Goal: Task Accomplishment & Management: Manage account settings

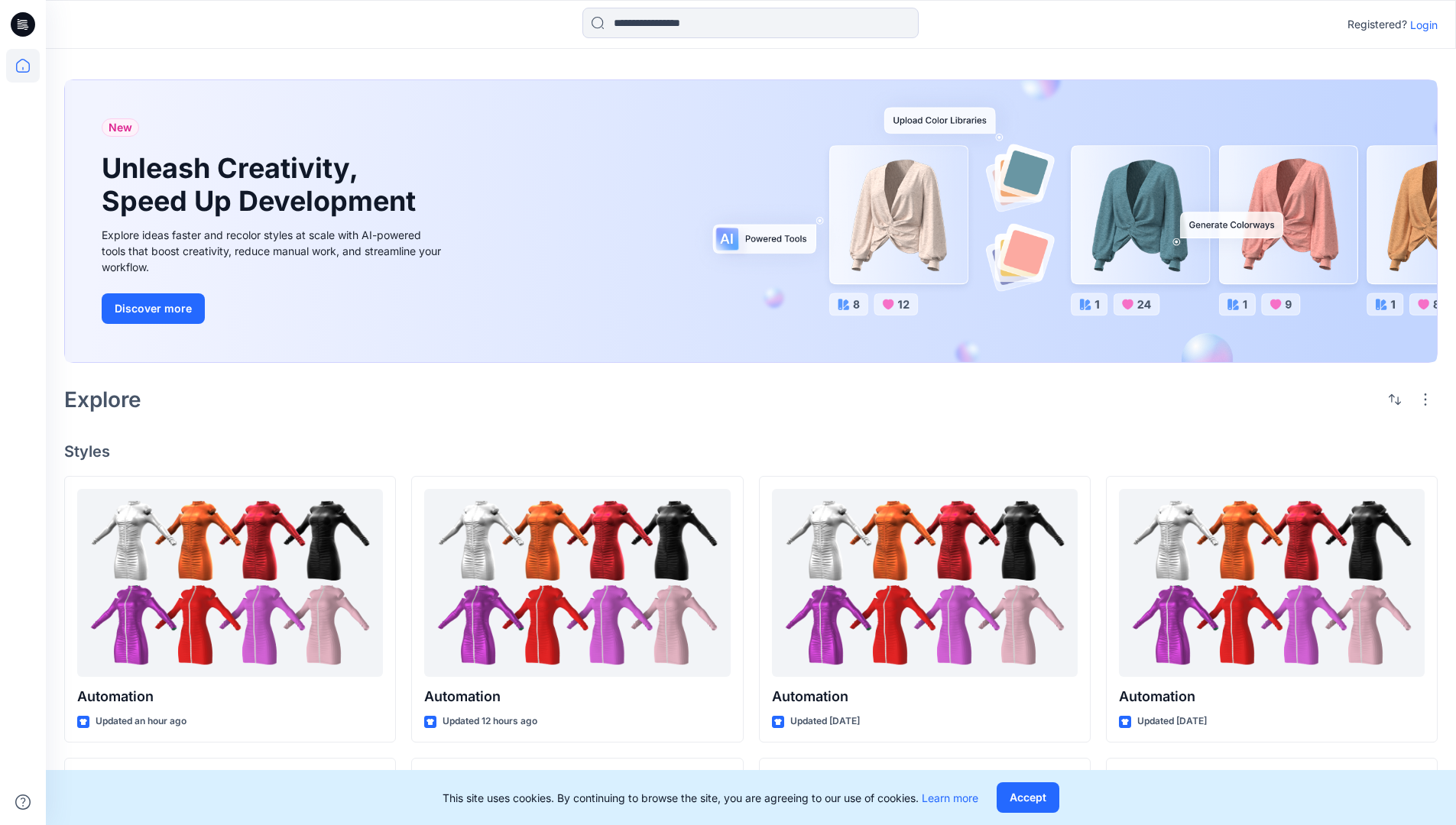
click at [1420, 24] on p "Login" at bounding box center [1424, 25] width 28 height 16
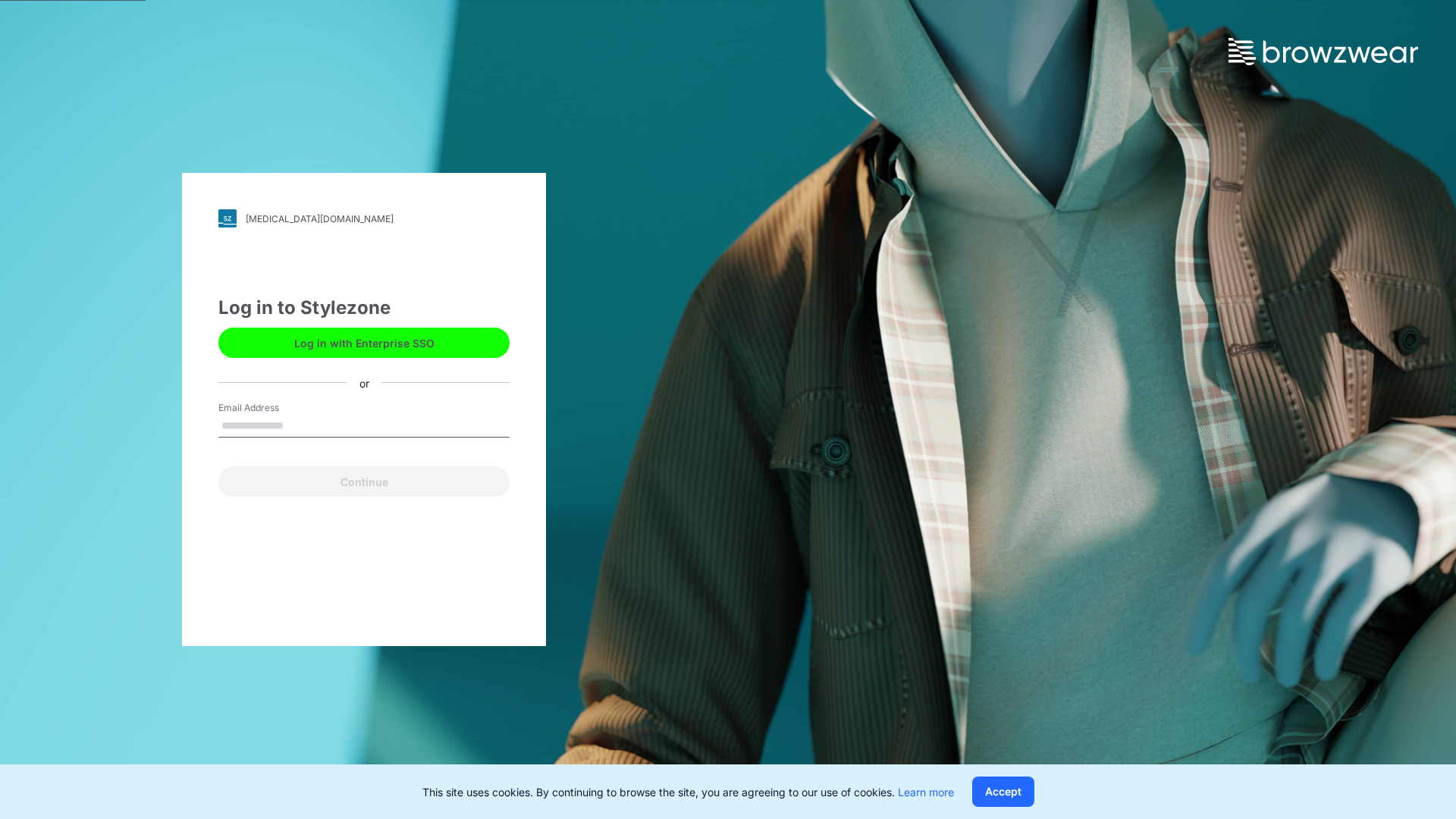
click at [300, 425] on input "Email Address" at bounding box center [364, 426] width 291 height 23
type input "**********"
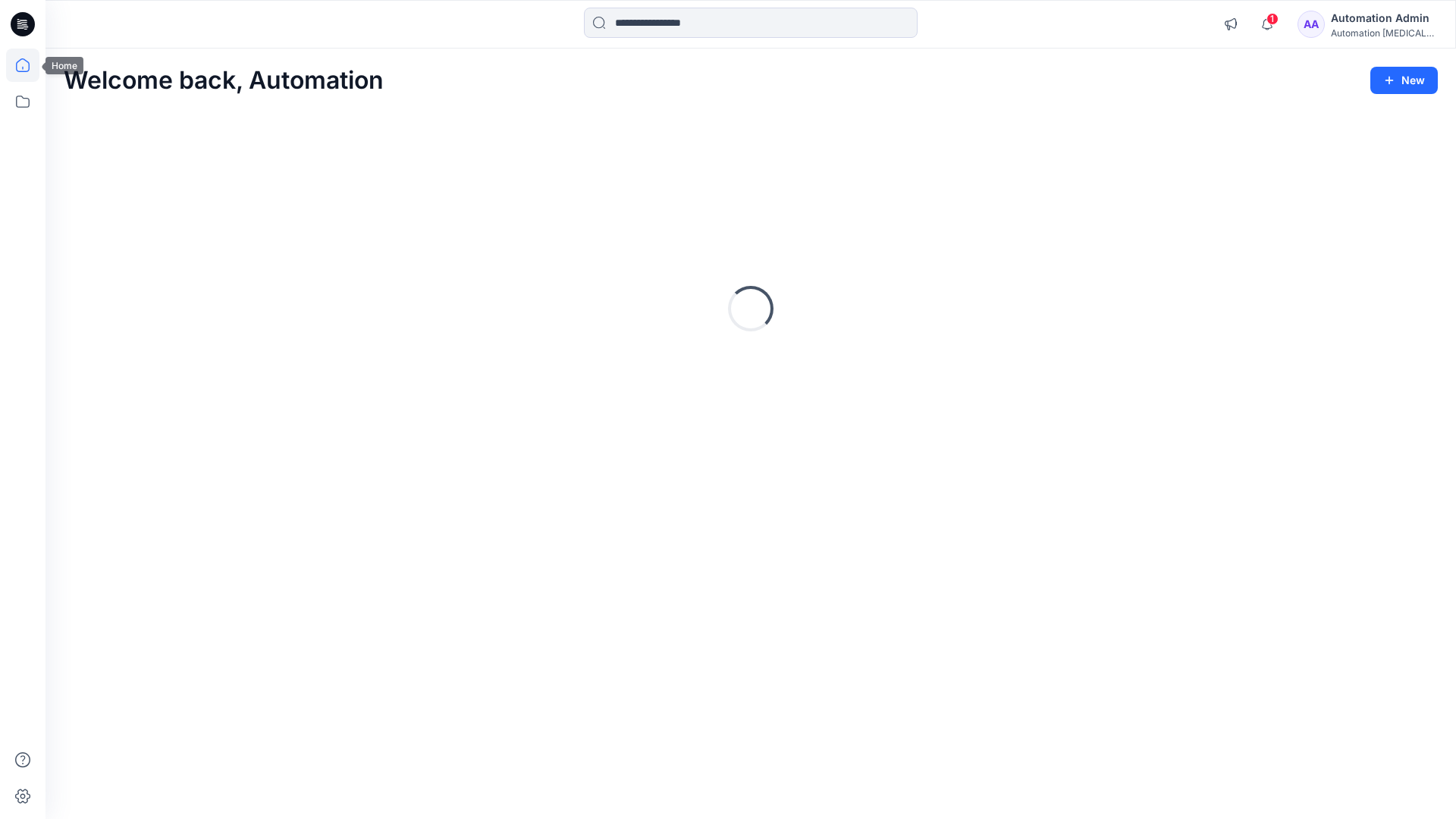
click at [29, 65] on icon at bounding box center [22, 65] width 14 height 14
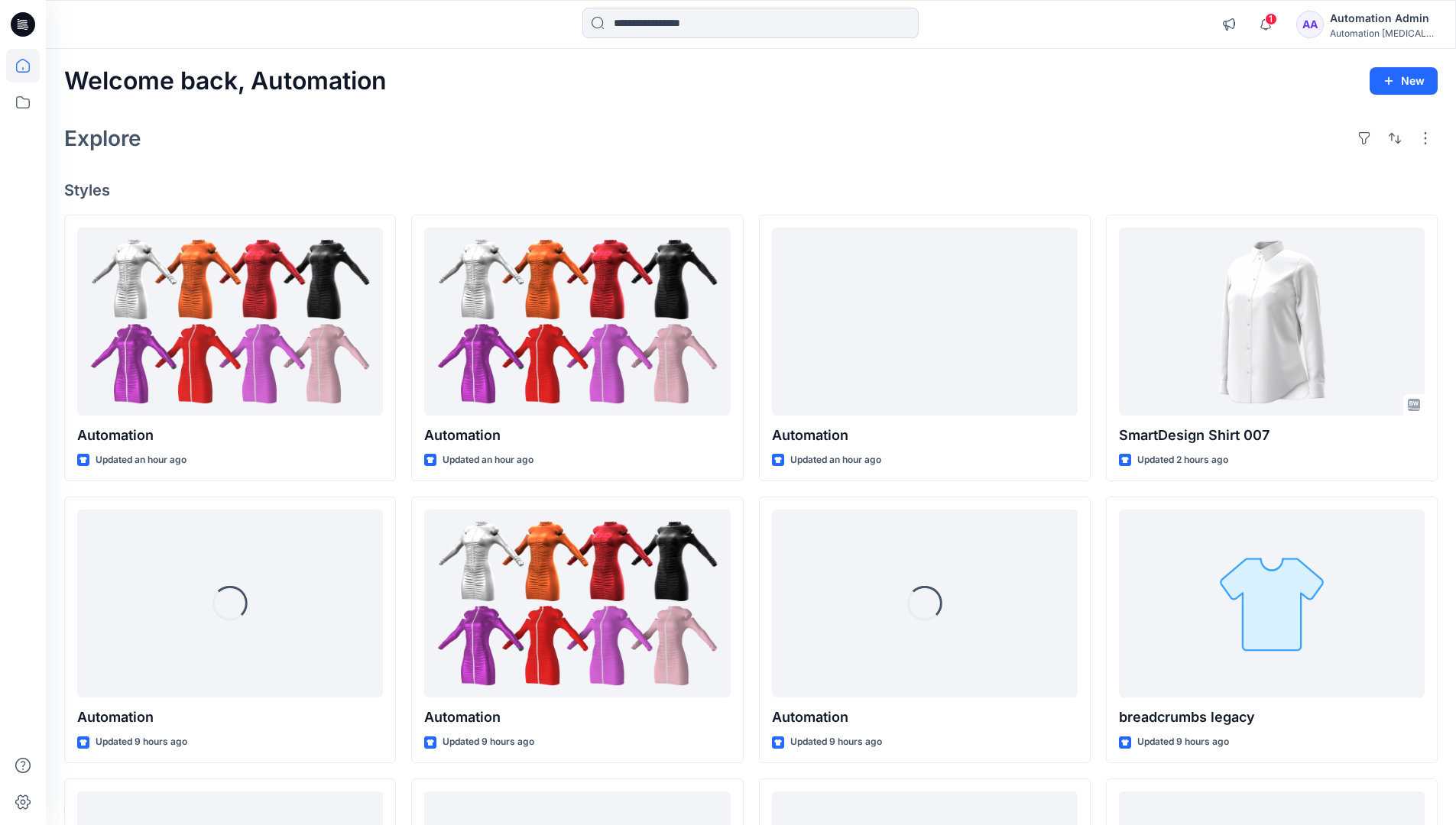
click at [1349, 24] on div "Automation Admin" at bounding box center [1383, 18] width 107 height 19
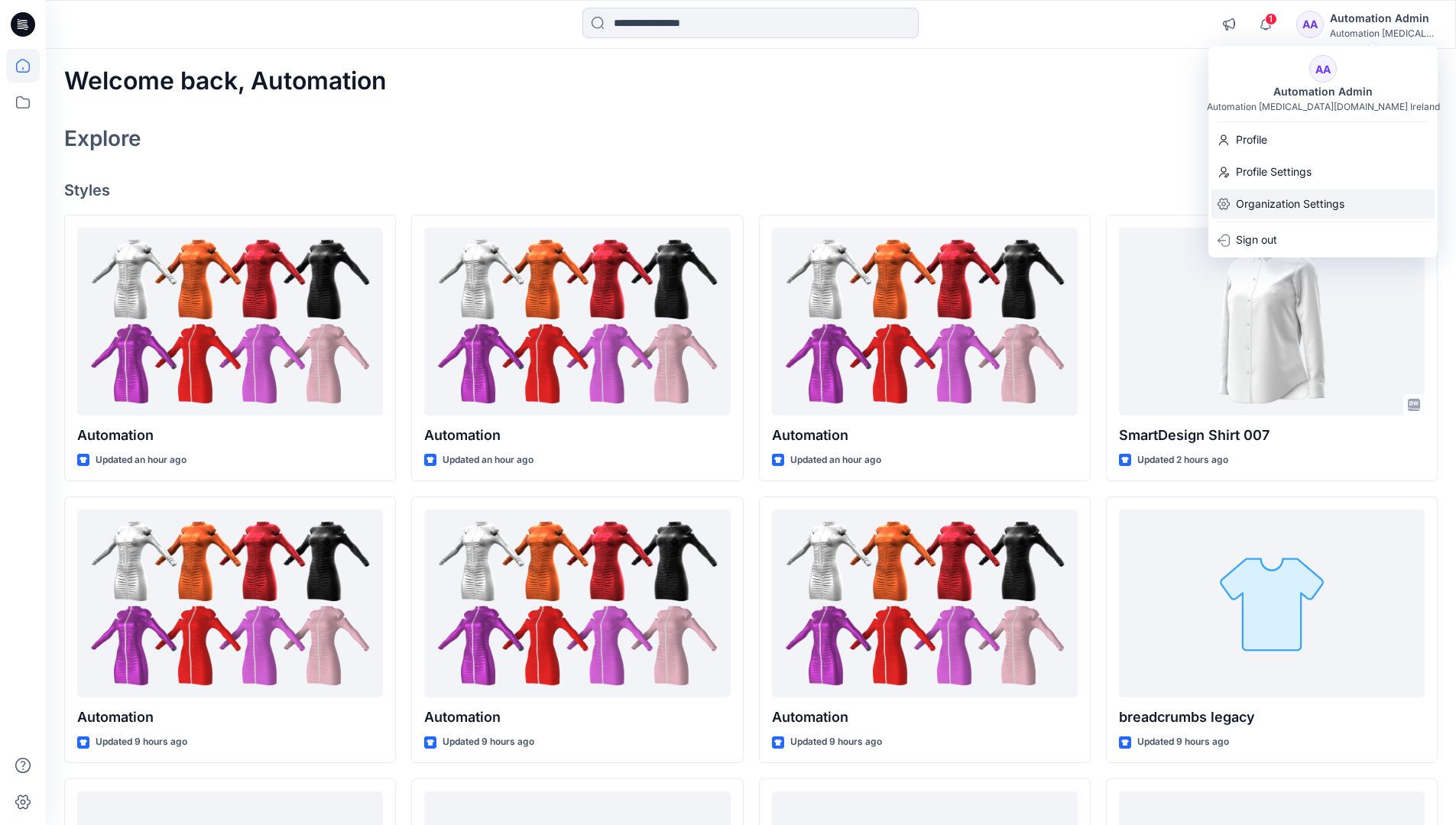
click at [1275, 202] on p "Organization Settings" at bounding box center [1290, 204] width 109 height 29
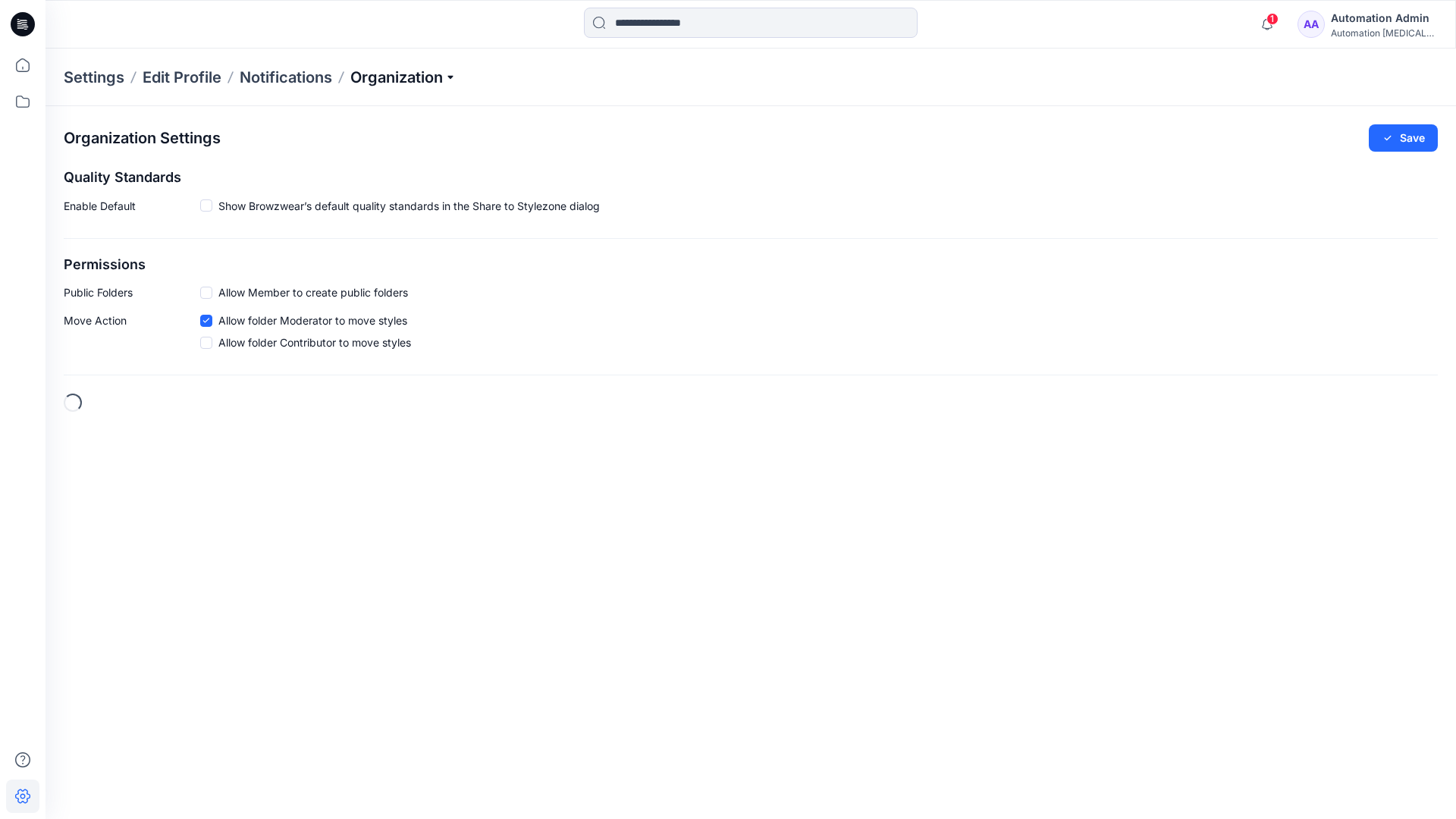
click at [453, 78] on p "Organization" at bounding box center [403, 77] width 106 height 21
click at [372, 137] on link "Edit Status Labels" at bounding box center [406, 143] width 222 height 31
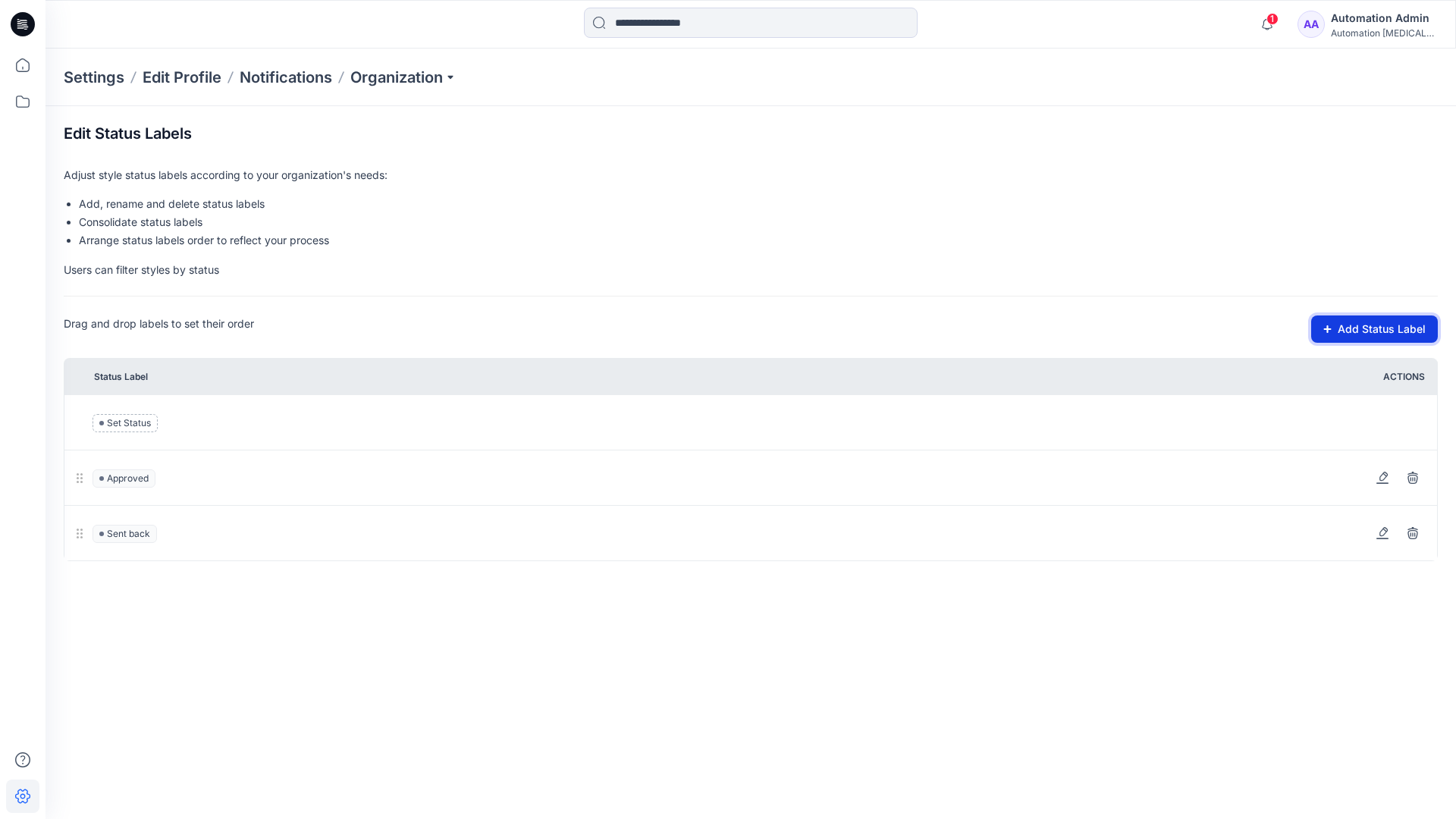
click at [1335, 334] on button "Add Status Label" at bounding box center [1375, 330] width 127 height 27
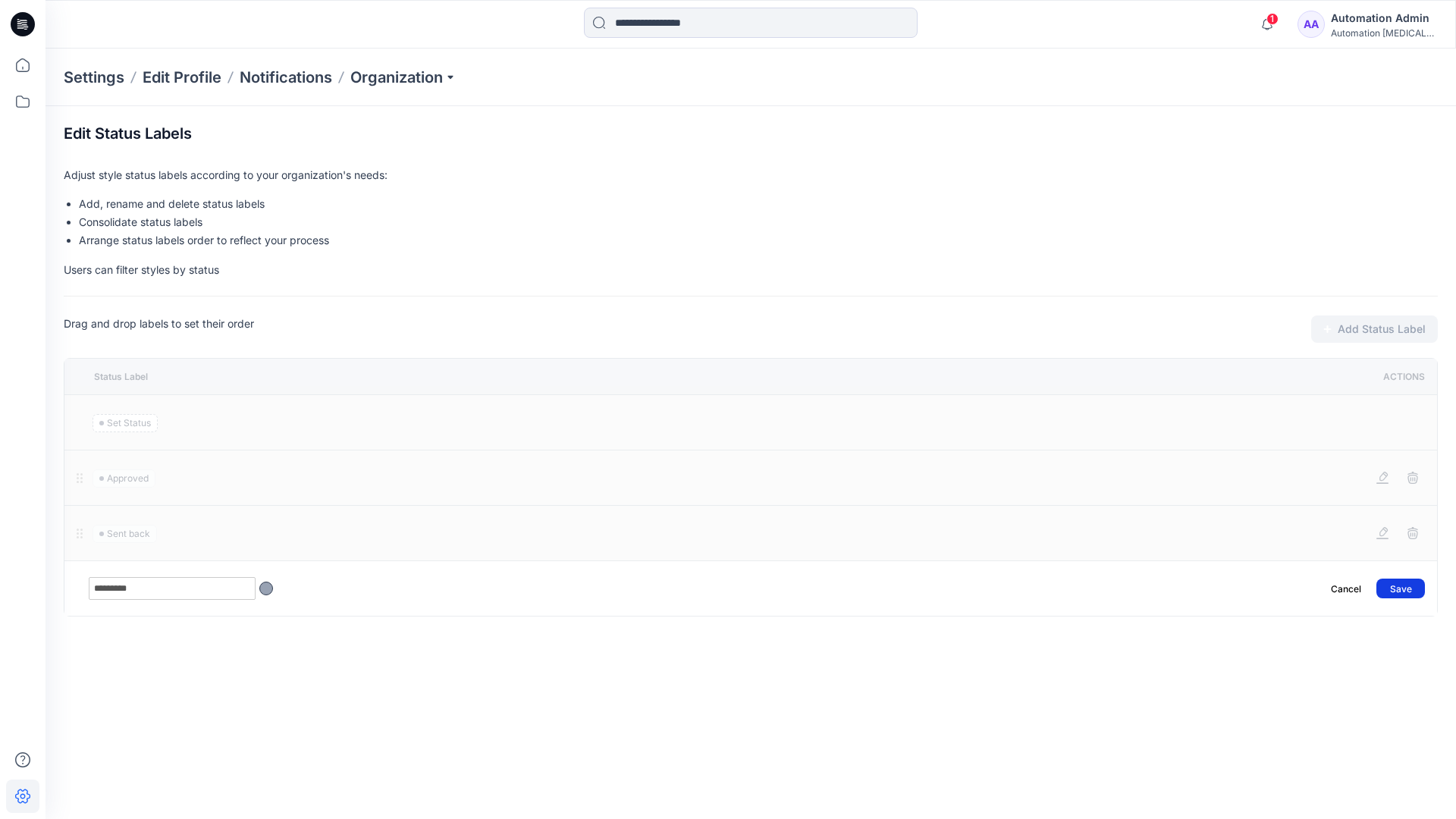
type input "*********"
click at [1409, 582] on button "Save" at bounding box center [1401, 588] width 48 height 20
click at [22, 63] on icon at bounding box center [23, 65] width 34 height 34
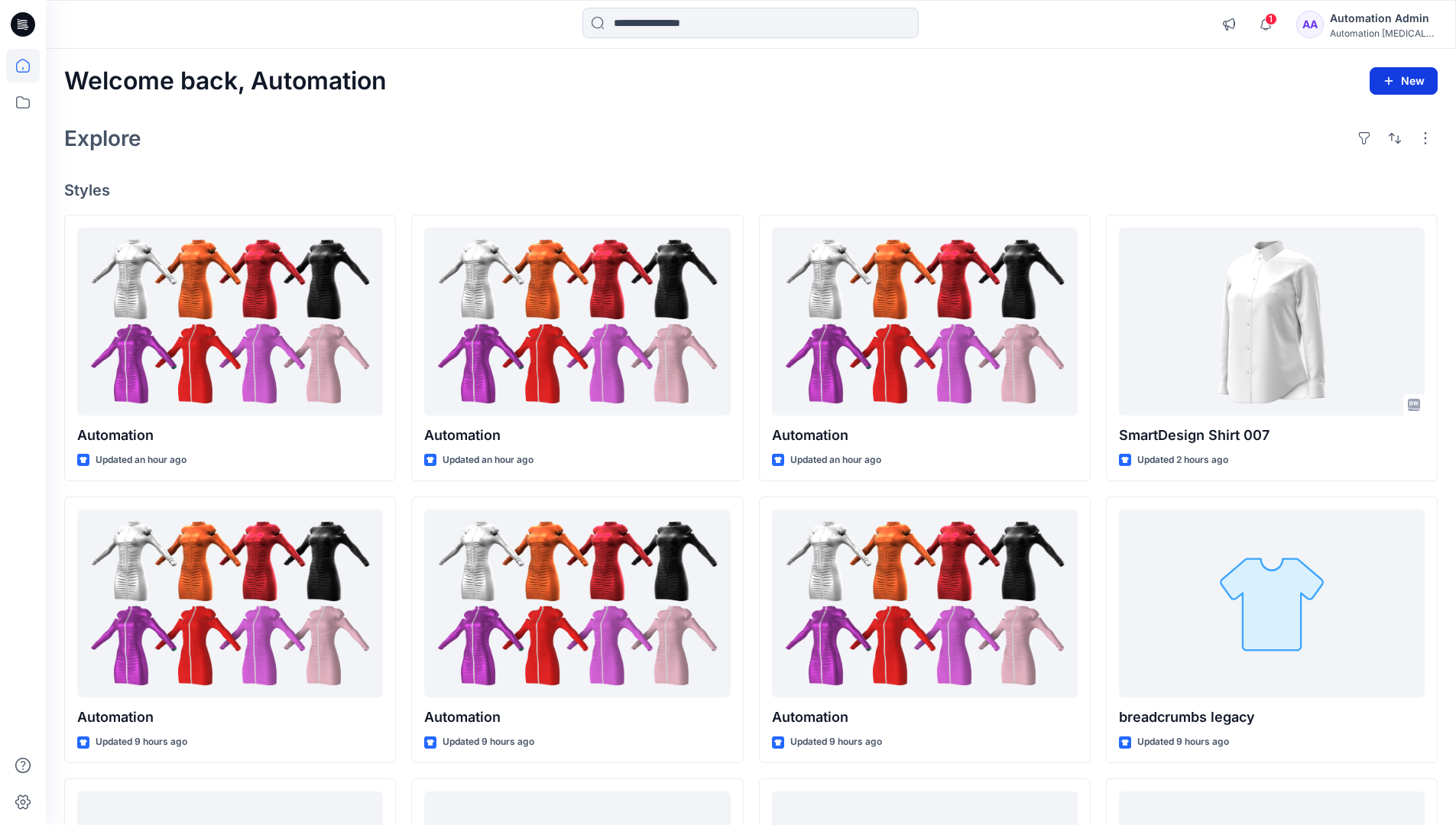
click at [1390, 73] on button "New" at bounding box center [1403, 81] width 68 height 28
click at [1355, 118] on p "New Style" at bounding box center [1356, 119] width 51 height 19
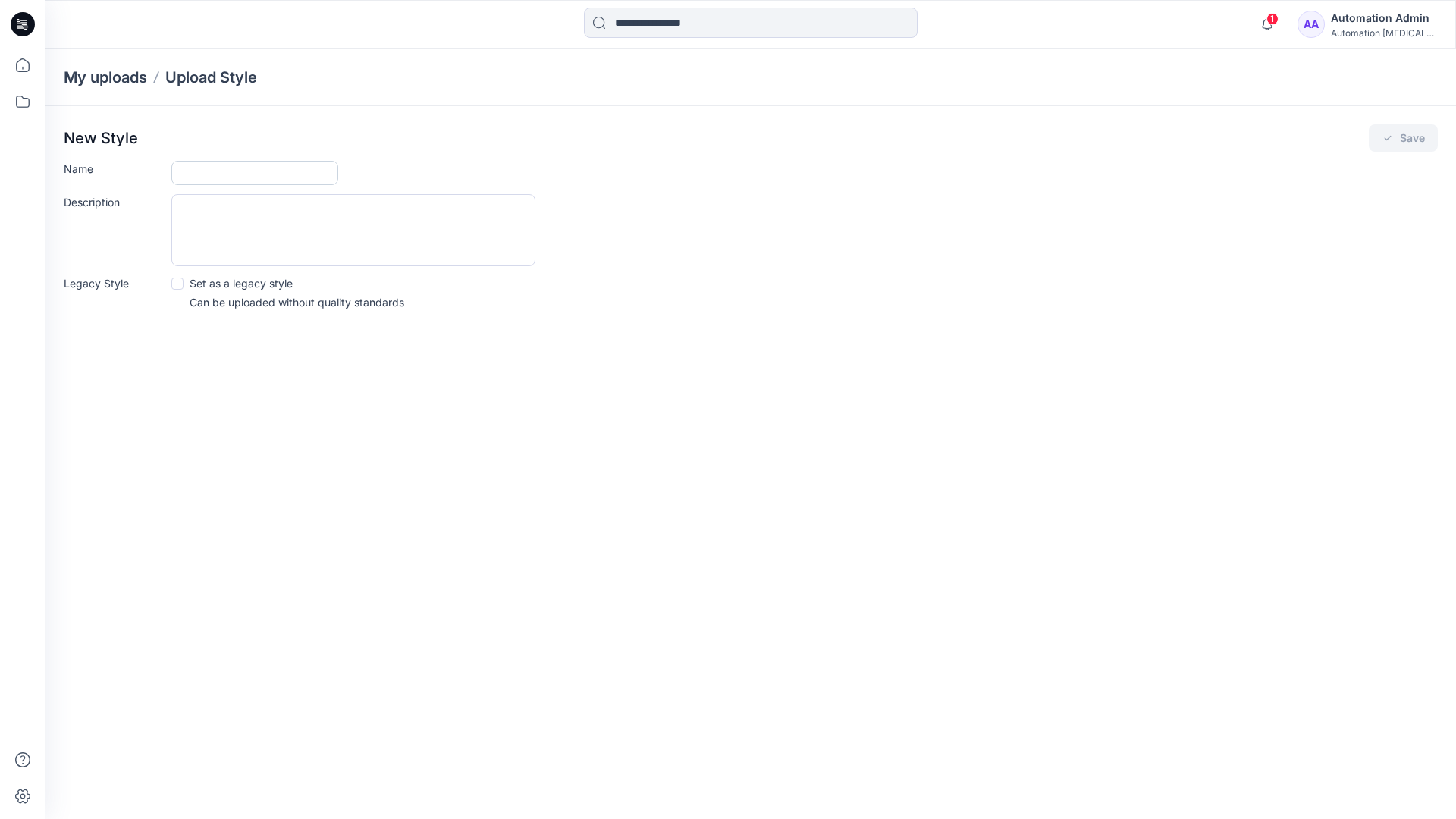
click at [207, 177] on input "Name" at bounding box center [255, 173] width 167 height 24
type input "**********"
click at [1406, 137] on button "Save" at bounding box center [1404, 138] width 69 height 27
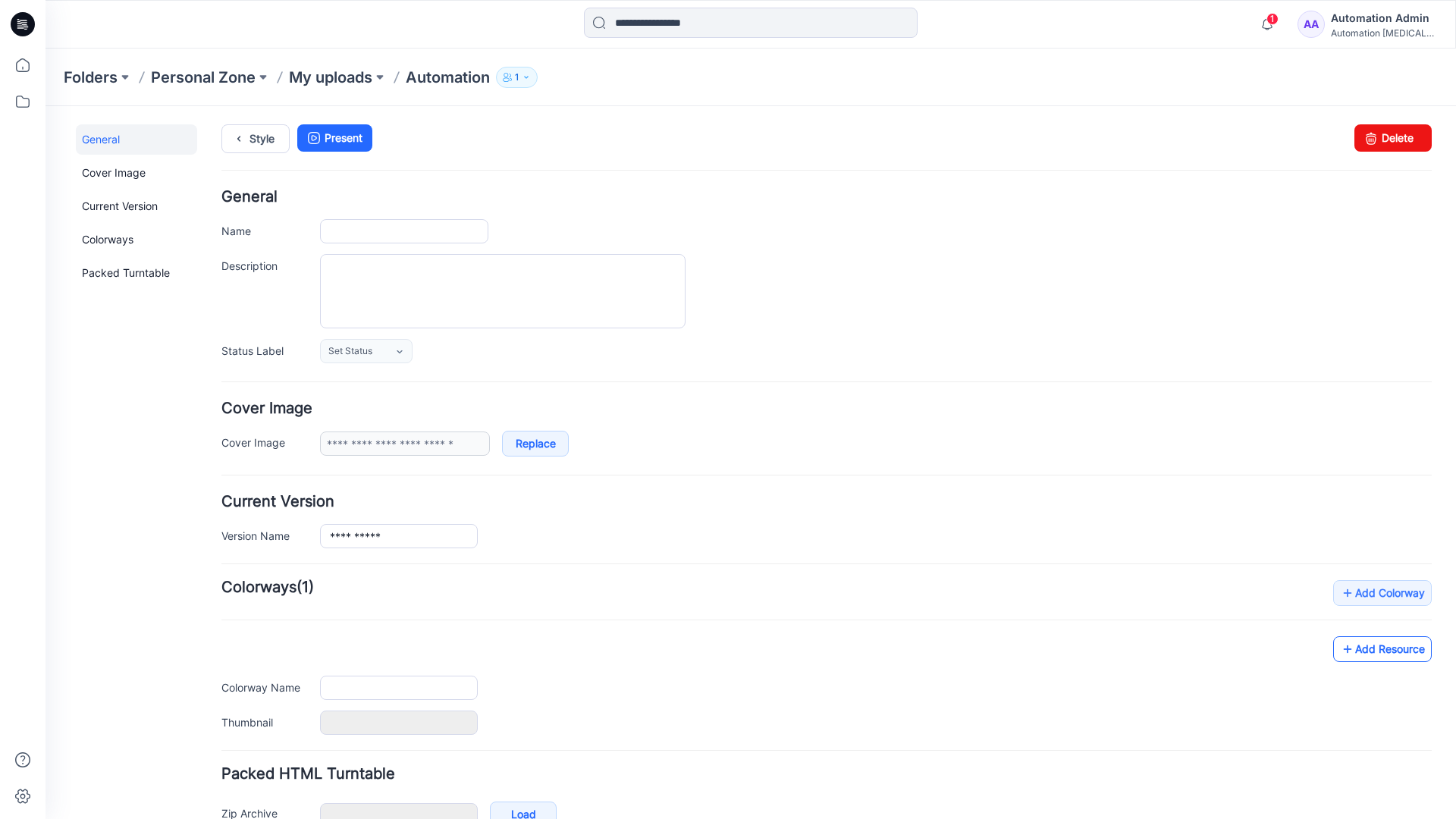
click at [1395, 653] on link "Add Resource" at bounding box center [1382, 649] width 99 height 26
type input "**********"
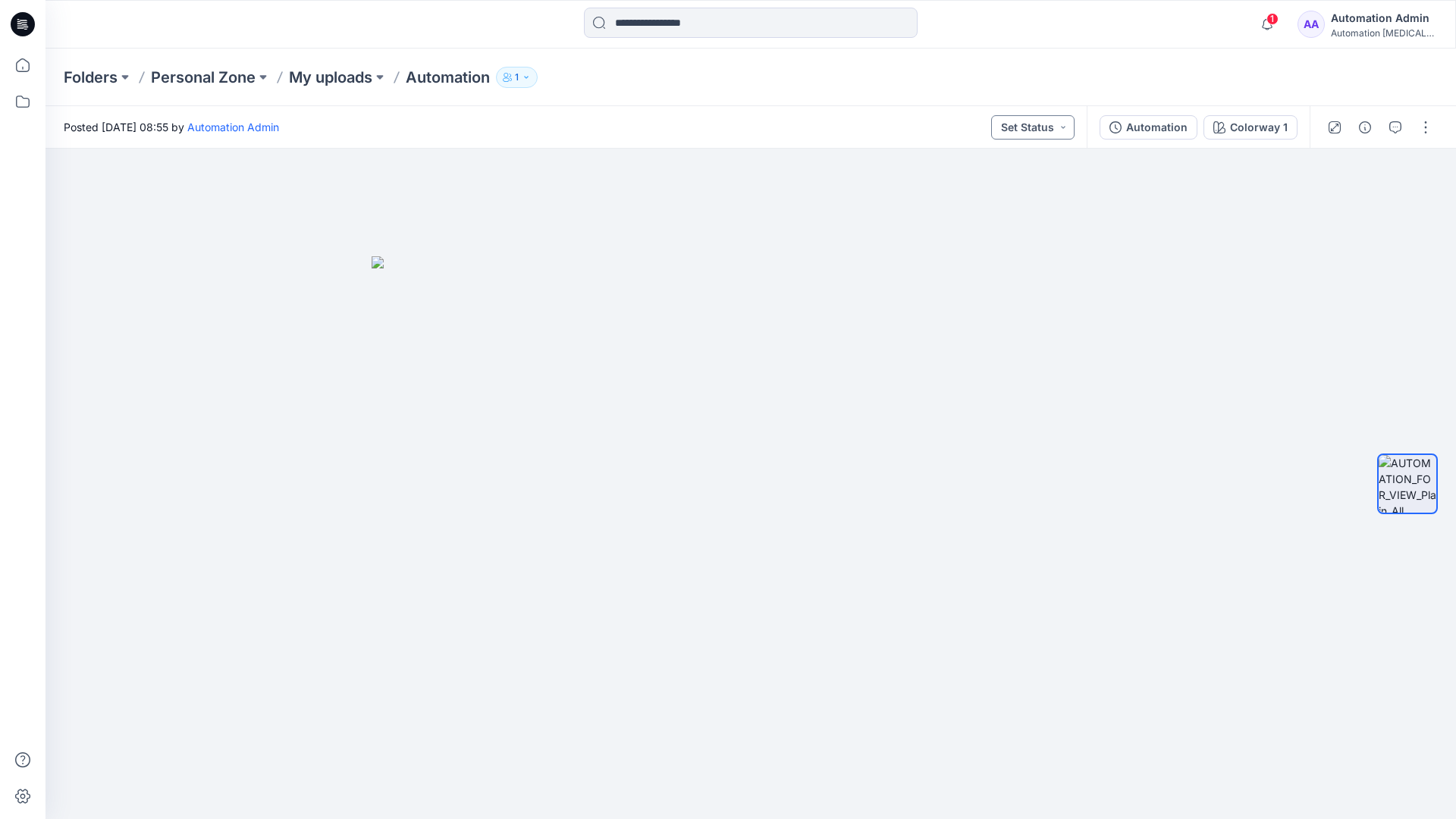
click at [1049, 127] on button "Set Status" at bounding box center [1033, 127] width 84 height 24
click at [1053, 125] on button "Set Status" at bounding box center [1033, 127] width 84 height 24
click at [997, 191] on p "Approved" at bounding box center [998, 198] width 50 height 20
click at [1048, 124] on button "Approved" at bounding box center [1034, 127] width 82 height 24
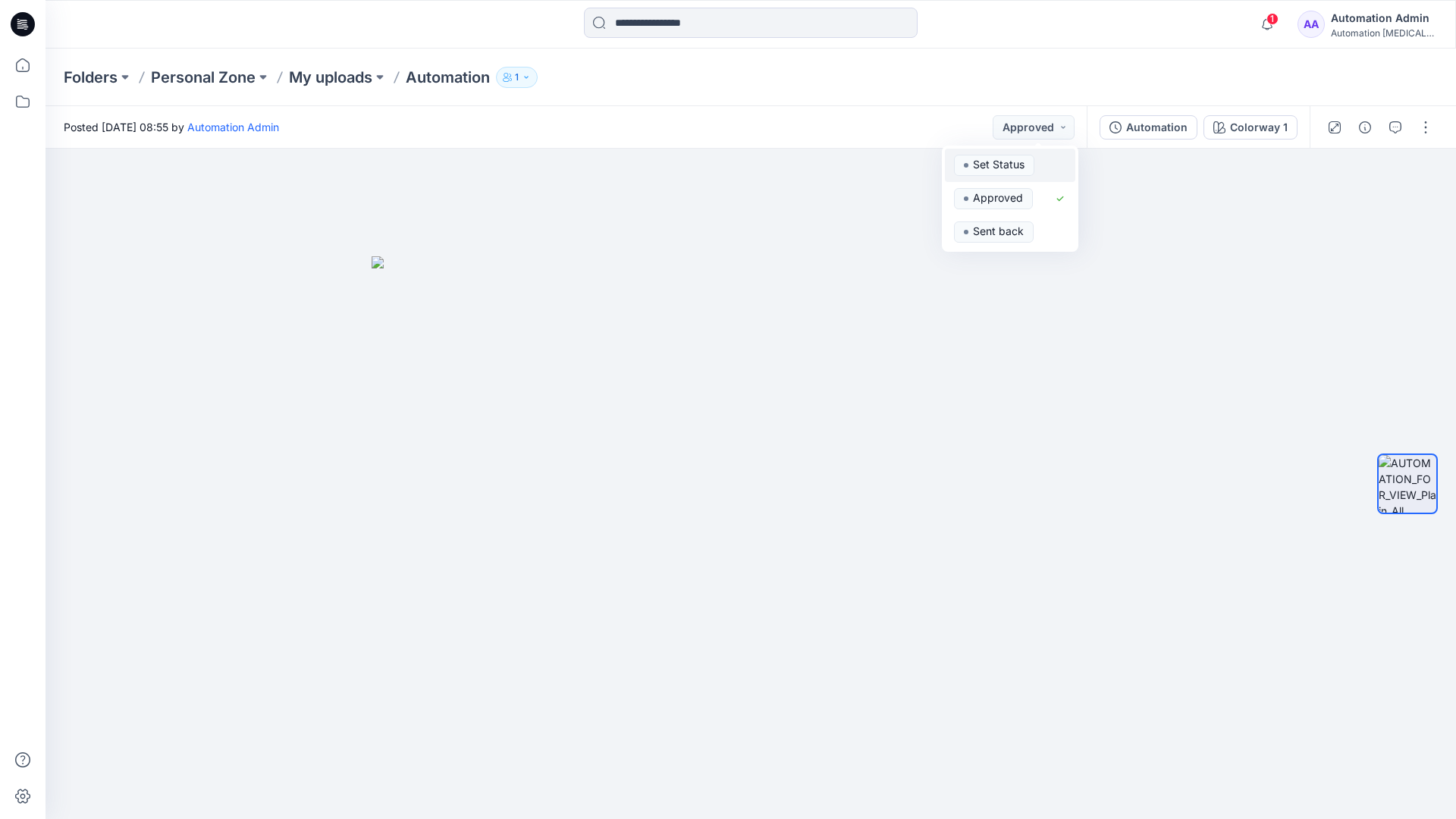
click at [1032, 156] on span "Set Status" at bounding box center [994, 166] width 80 height 21
click at [1162, 132] on div "Automation" at bounding box center [1157, 127] width 61 height 17
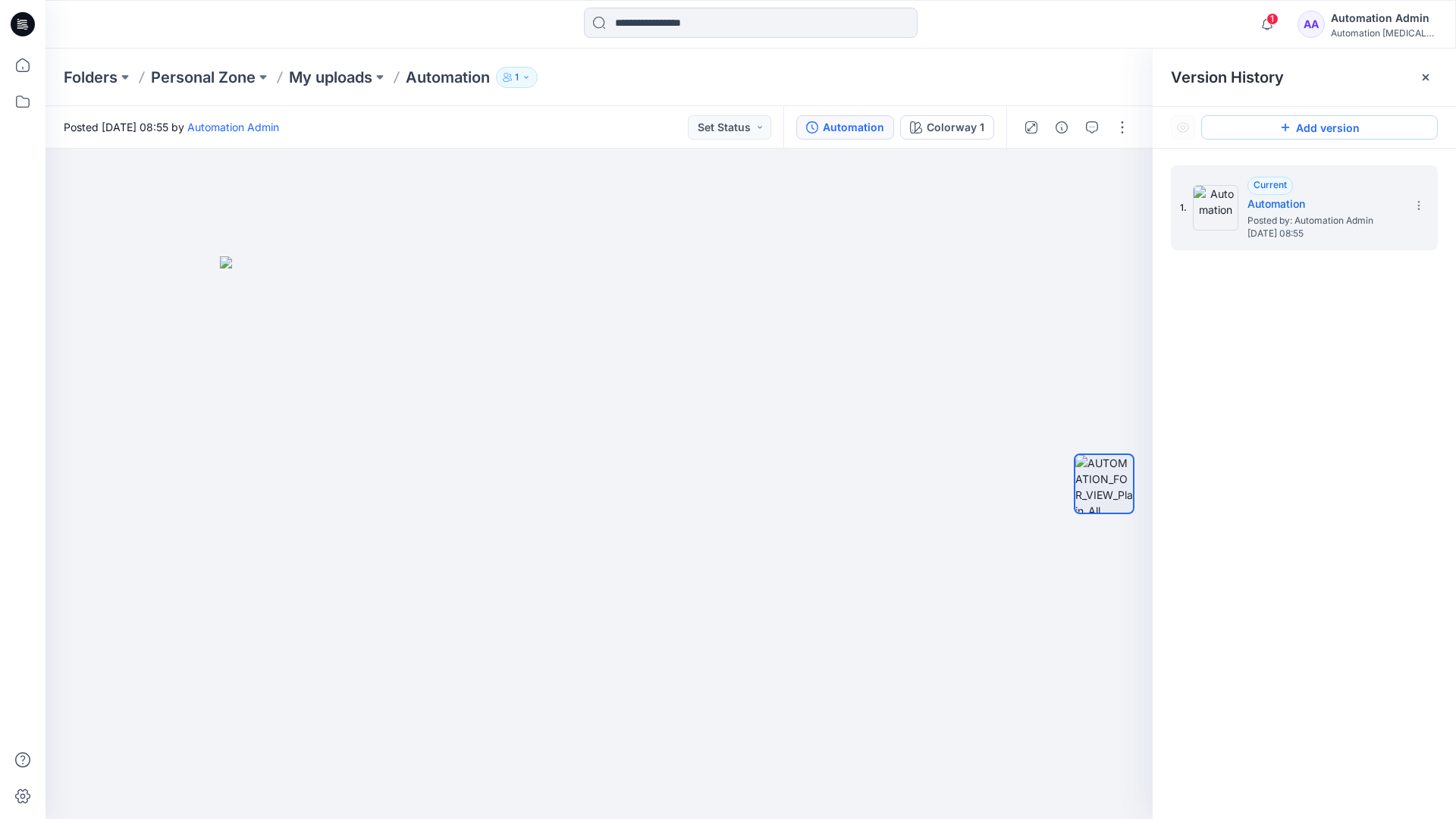
click at [1304, 129] on button "Add version" at bounding box center [1319, 127] width 236 height 24
click at [1415, 207] on icon at bounding box center [1418, 205] width 12 height 12
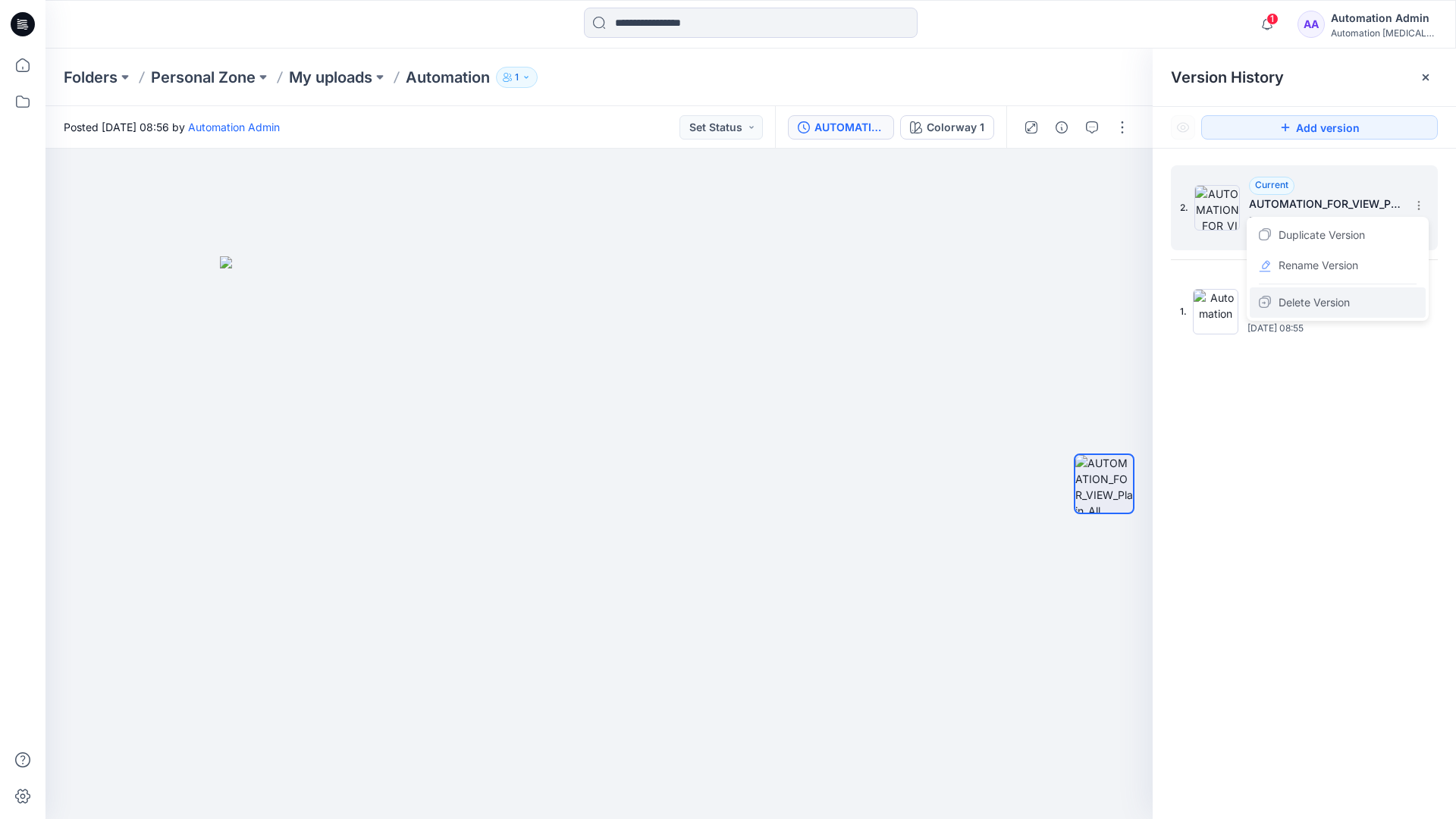
click at [1331, 301] on span "Delete Version" at bounding box center [1314, 302] width 72 height 18
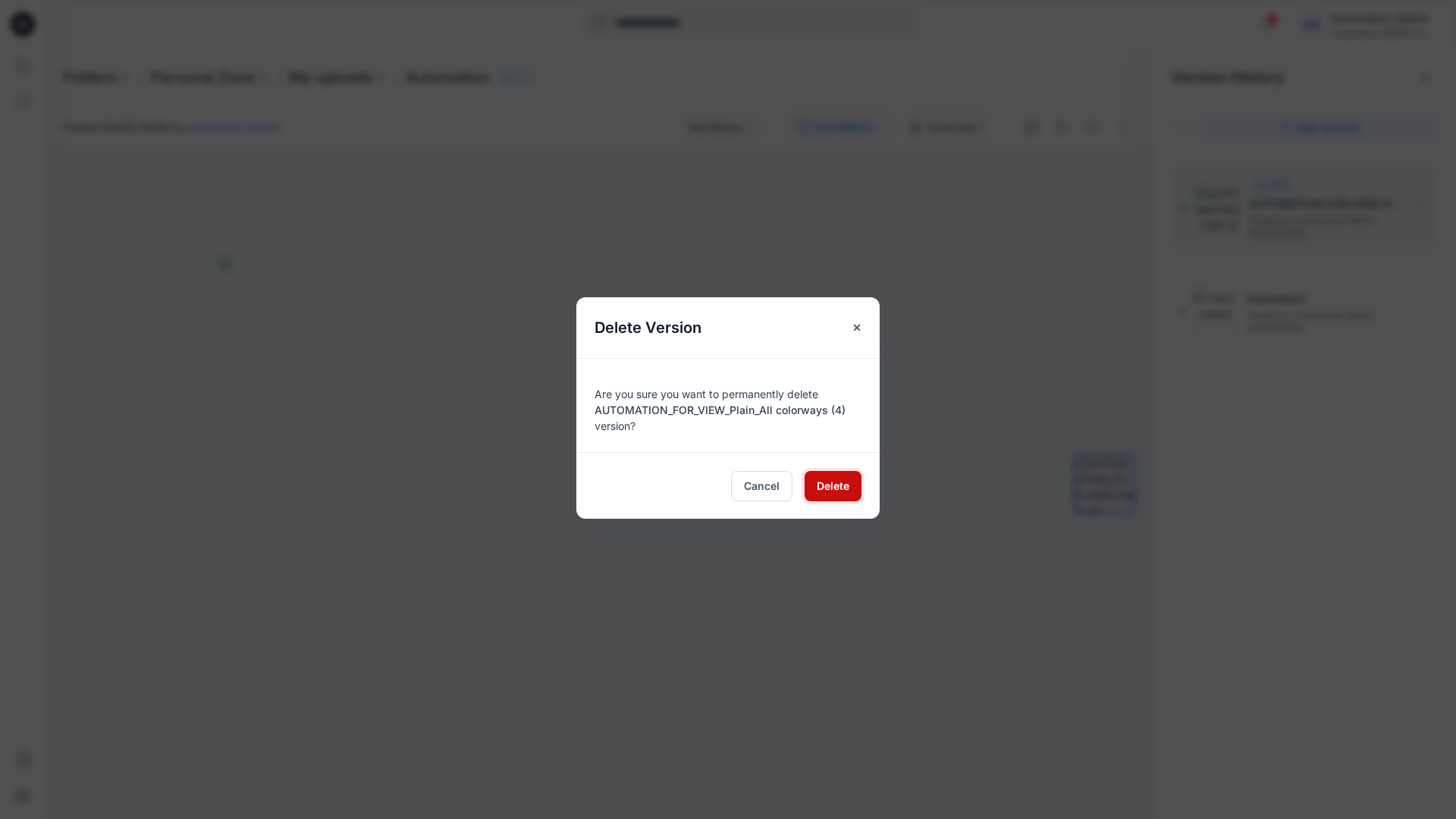
click at [832, 484] on span "Delete" at bounding box center [833, 486] width 33 height 16
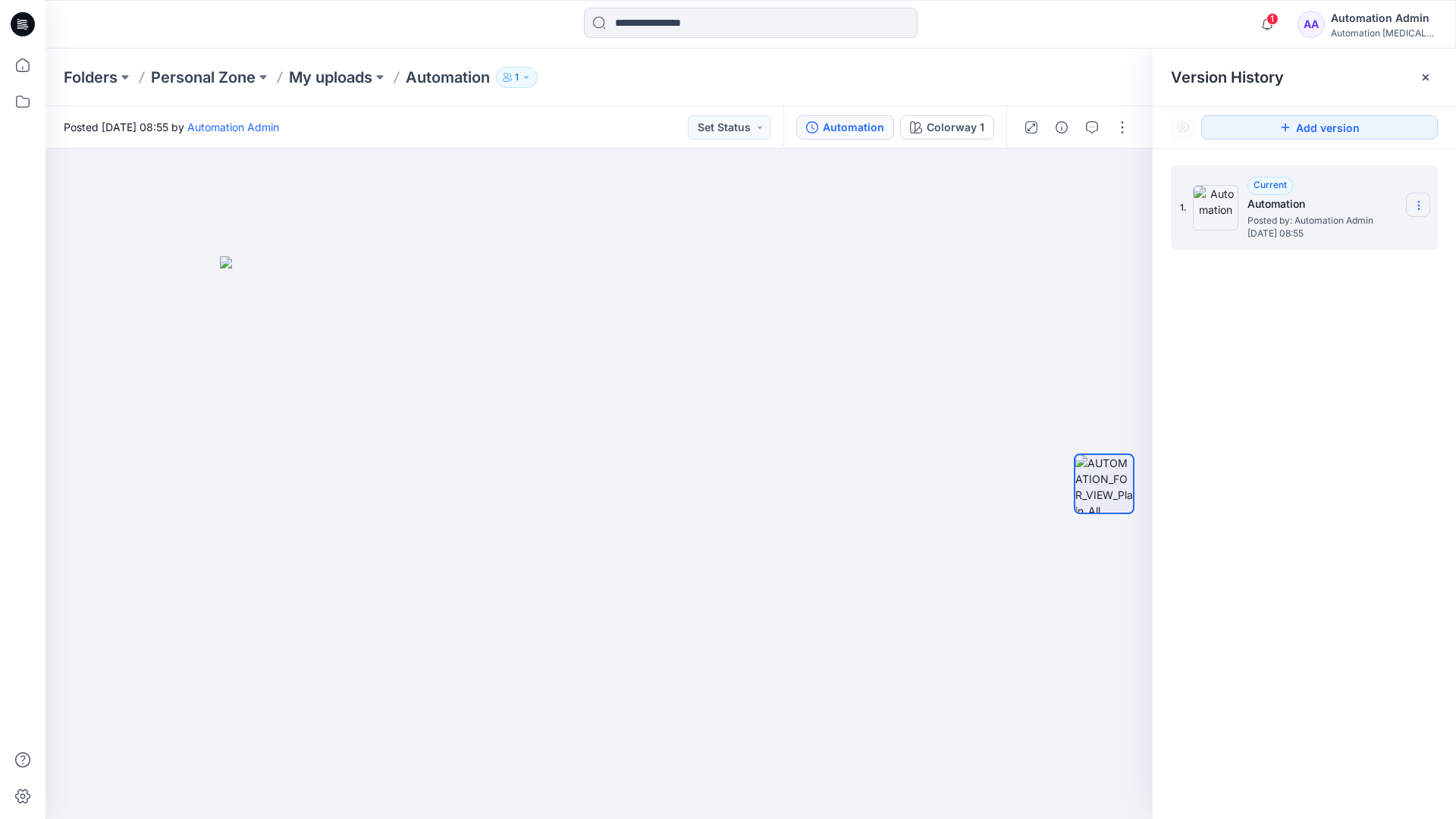
click at [1415, 207] on icon at bounding box center [1418, 205] width 12 height 12
click at [1122, 122] on button "button" at bounding box center [1123, 127] width 24 height 24
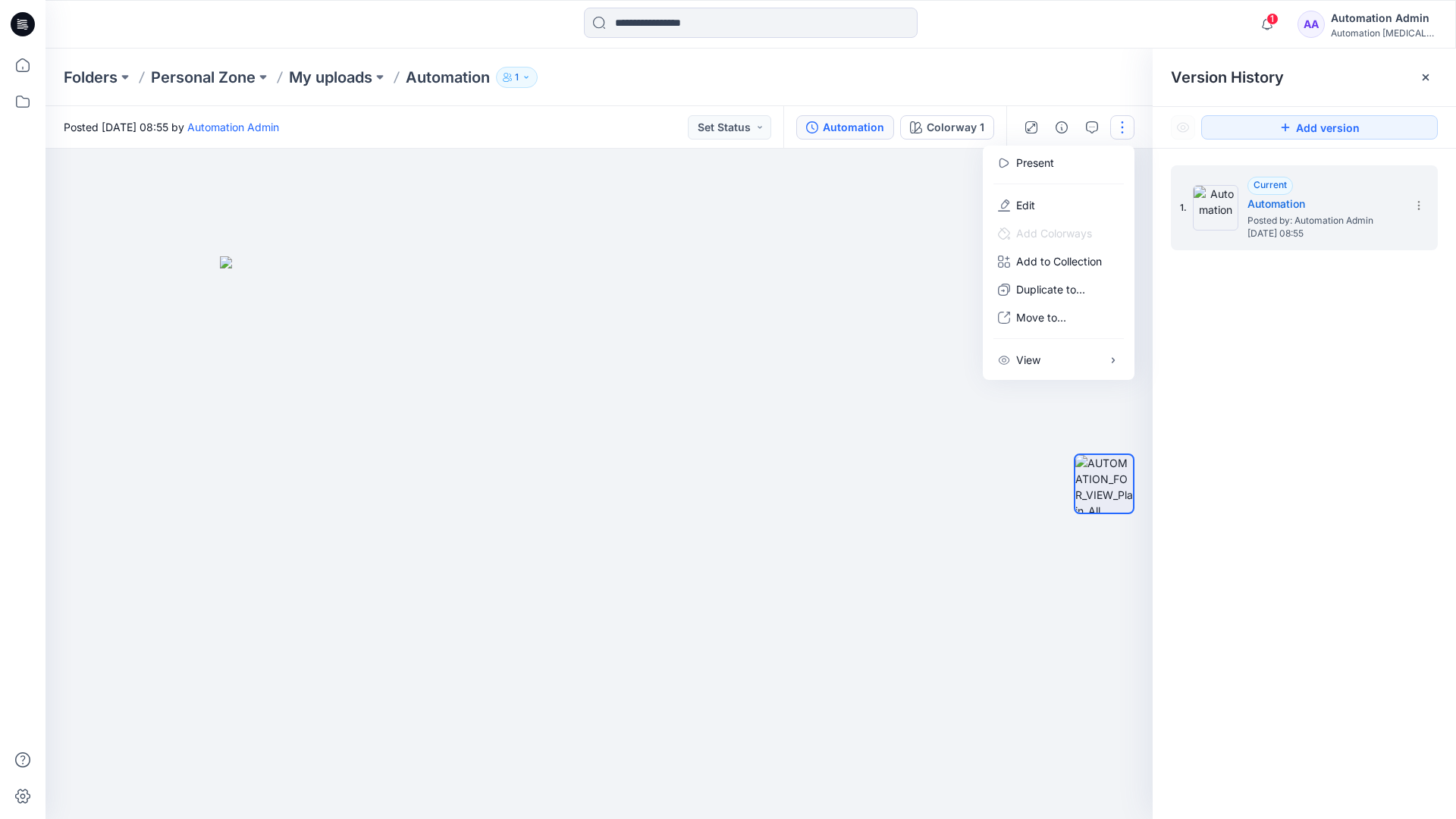
click at [1123, 128] on button "button" at bounding box center [1123, 127] width 24 height 24
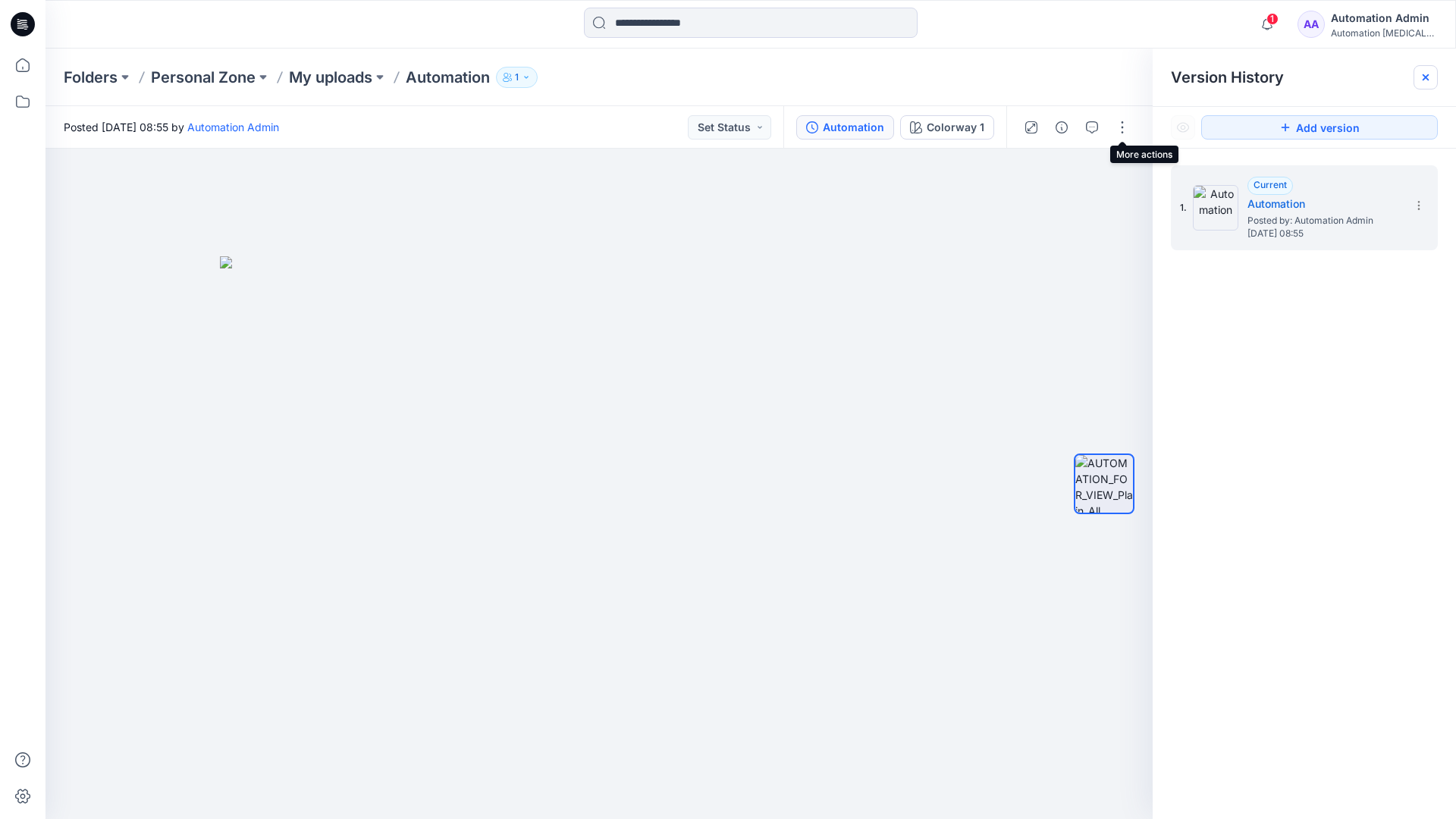
click at [1429, 80] on icon at bounding box center [1426, 78] width 6 height 6
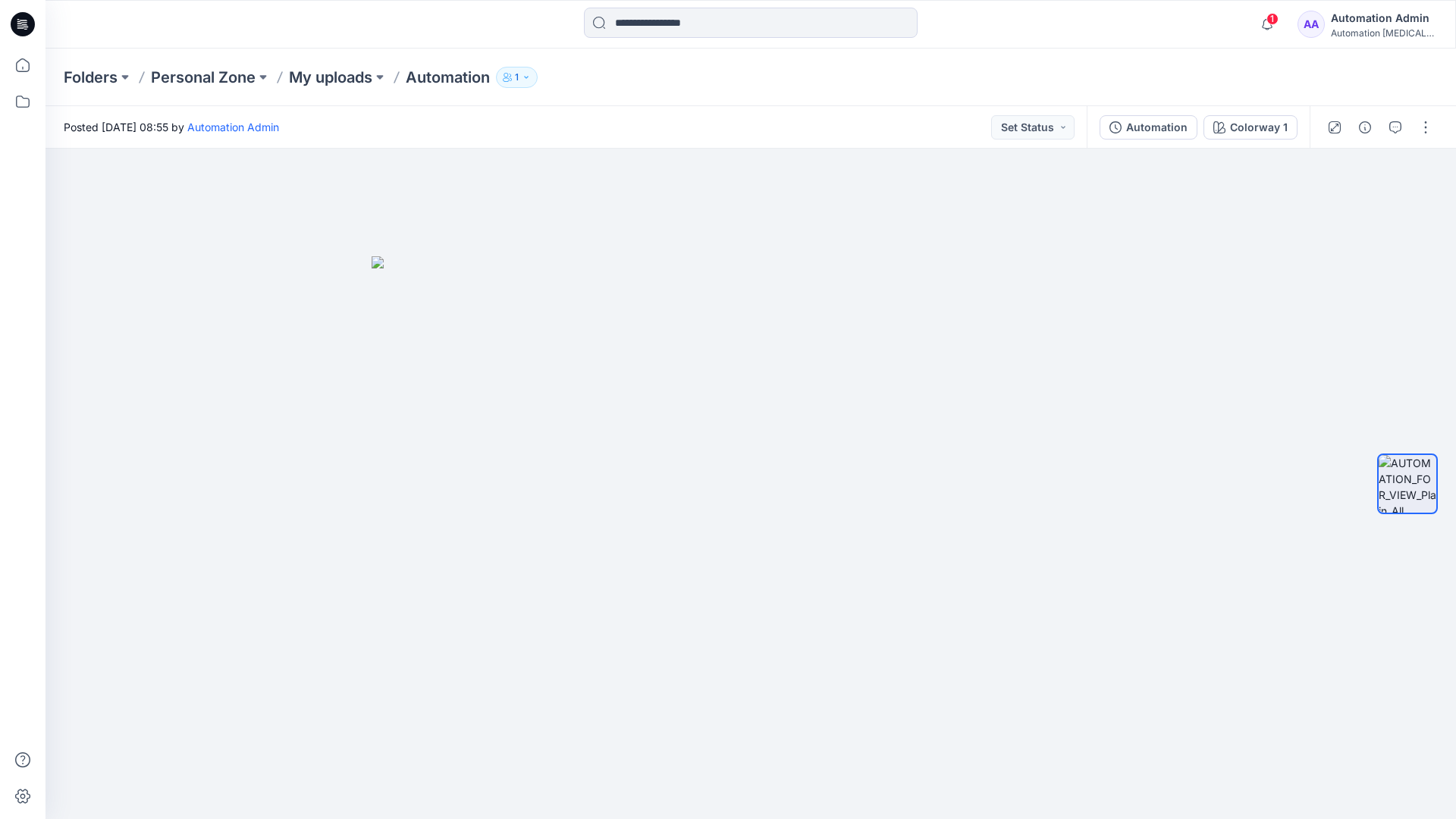
click at [1367, 29] on div "Automation testim..." at bounding box center [1384, 33] width 106 height 11
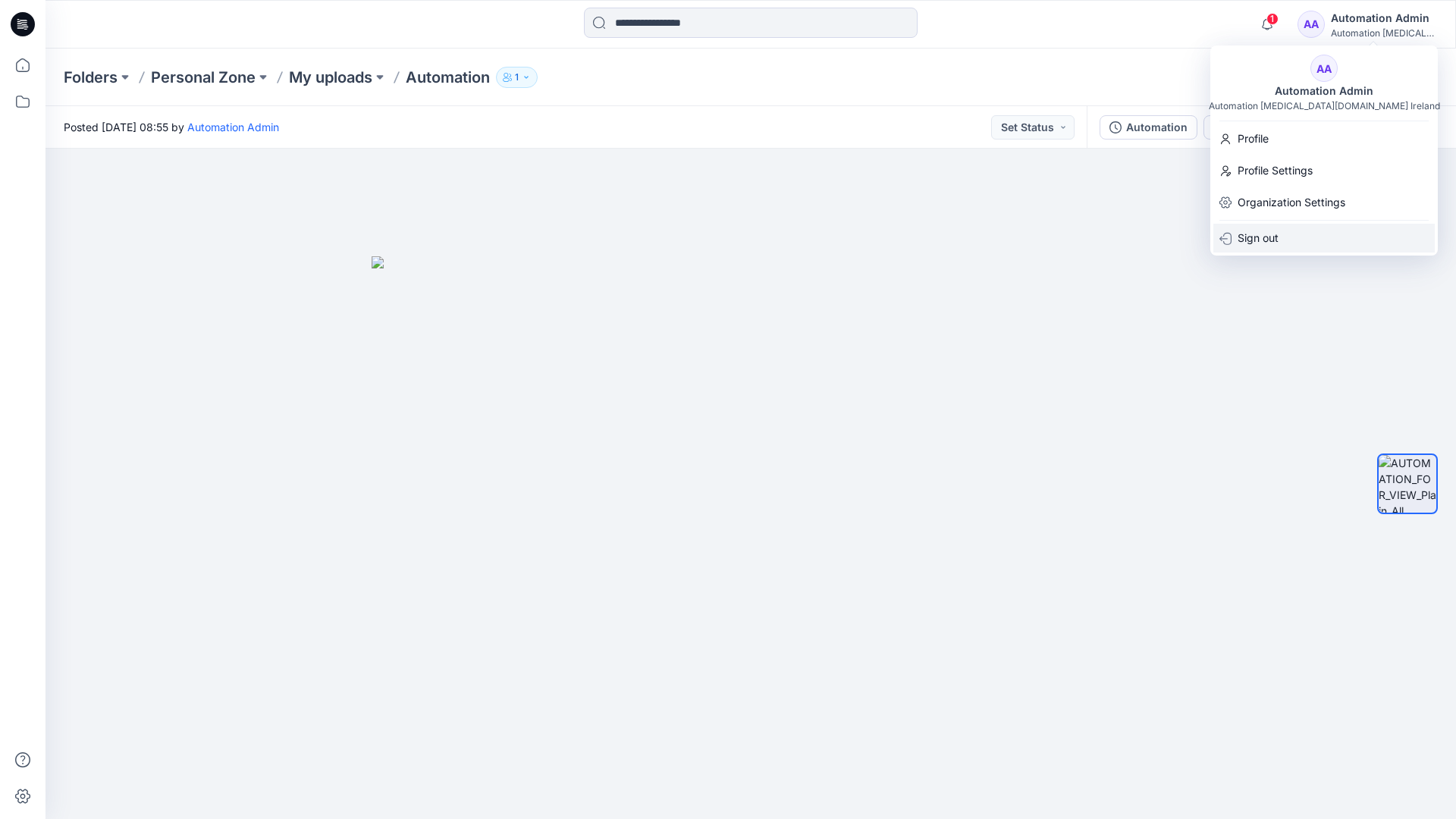
click at [1278, 236] on p "Sign out" at bounding box center [1258, 238] width 41 height 29
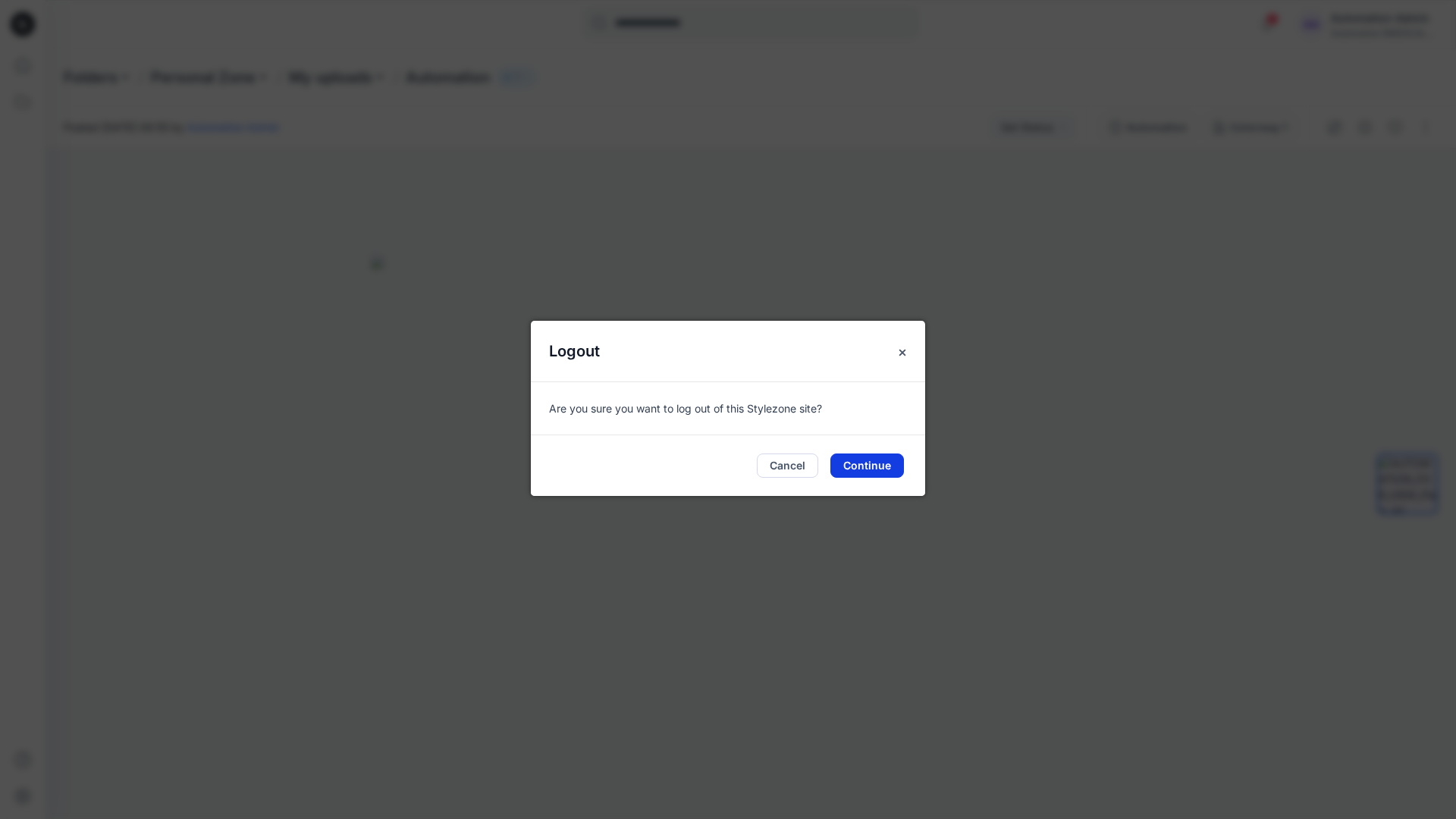
click at [870, 461] on button "Continue" at bounding box center [868, 465] width 74 height 24
